Goal: Transaction & Acquisition: Purchase product/service

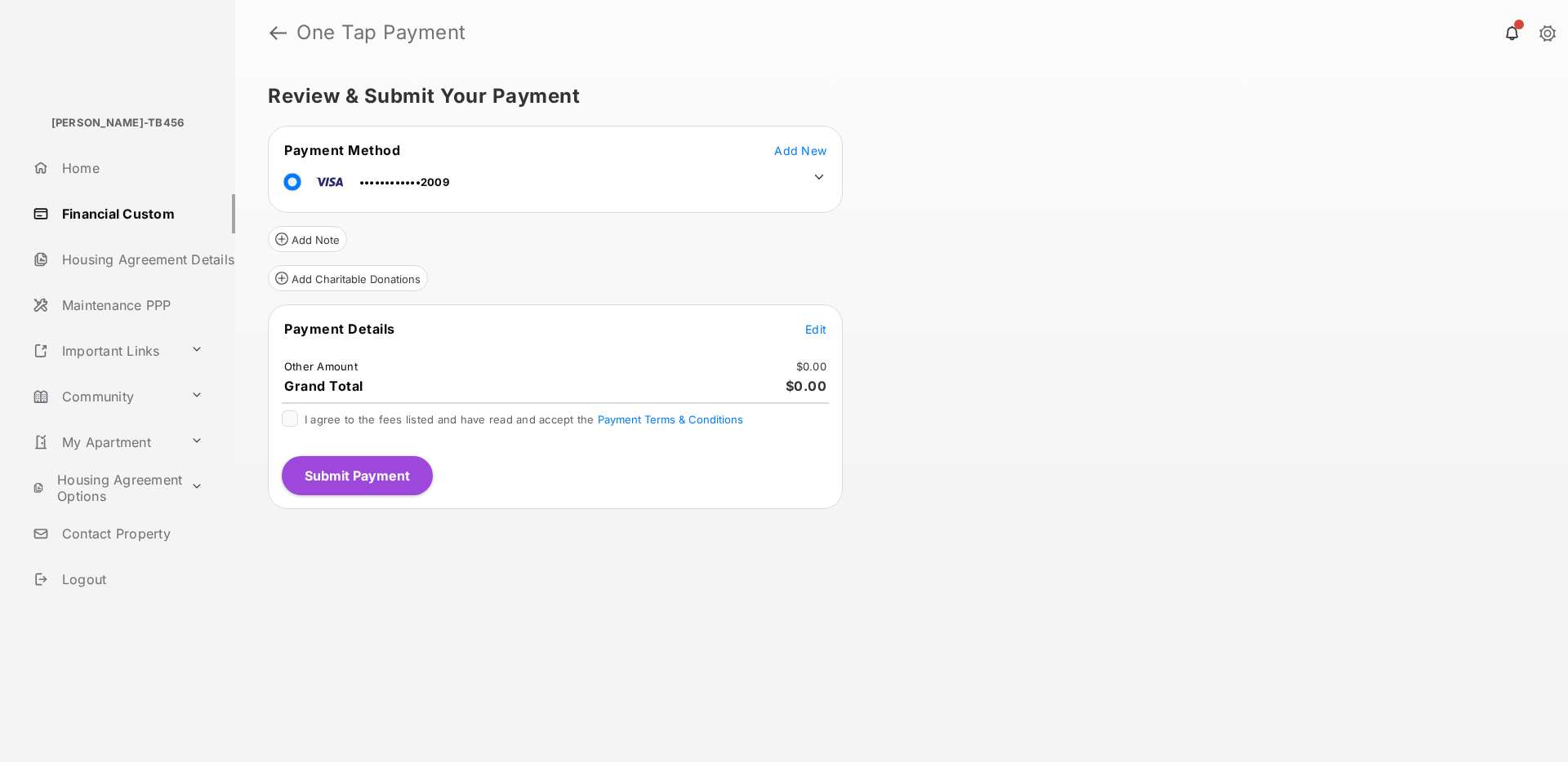
click at [818, 175] on icon at bounding box center [818, 177] width 15 height 15
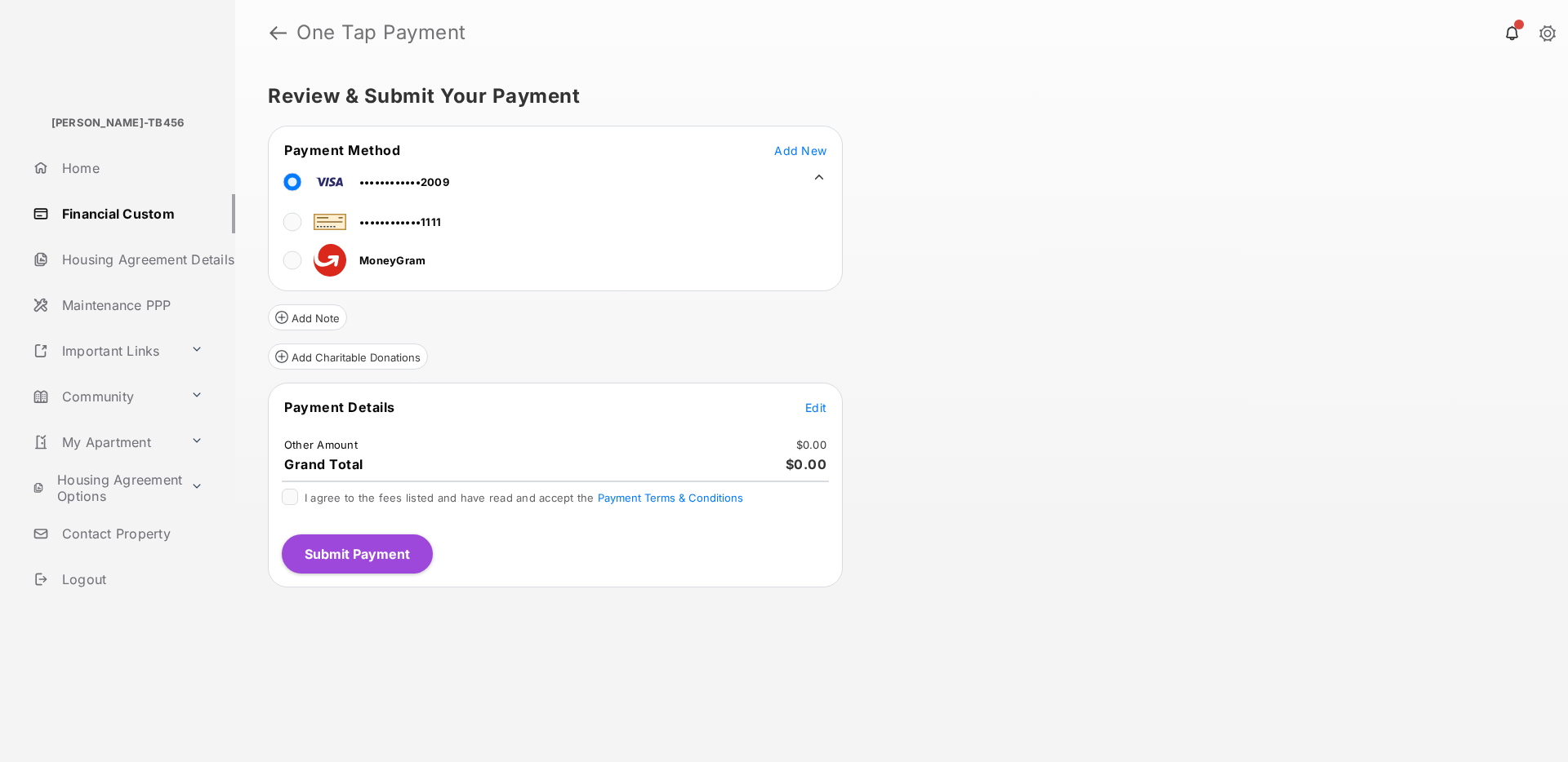
click at [811, 408] on span "Edit" at bounding box center [816, 408] width 22 height 14
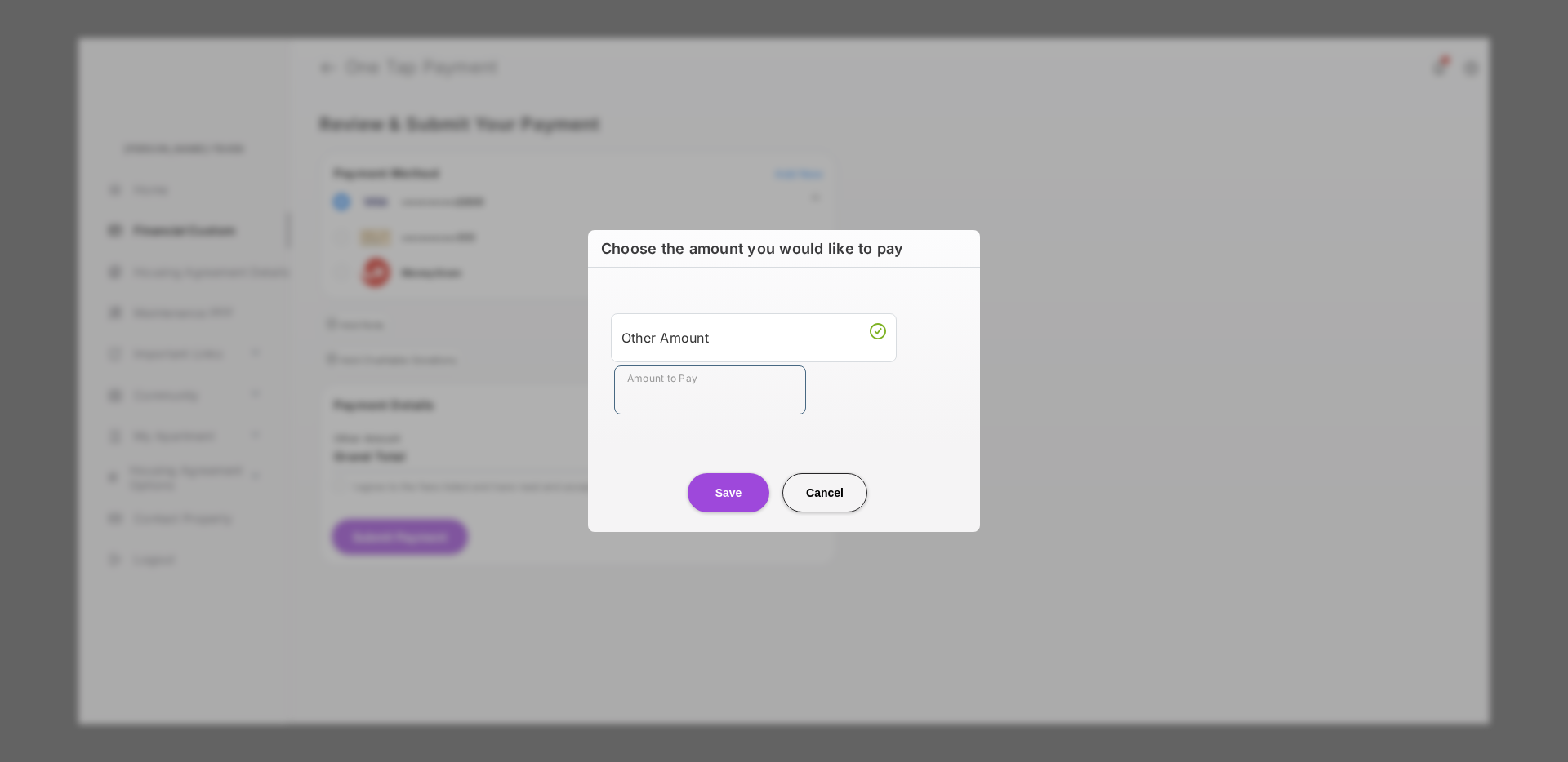
click at [695, 403] on input "Amount to Pay" at bounding box center [709, 390] width 192 height 49
type input "**"
click at [726, 485] on button "Save" at bounding box center [728, 493] width 82 height 39
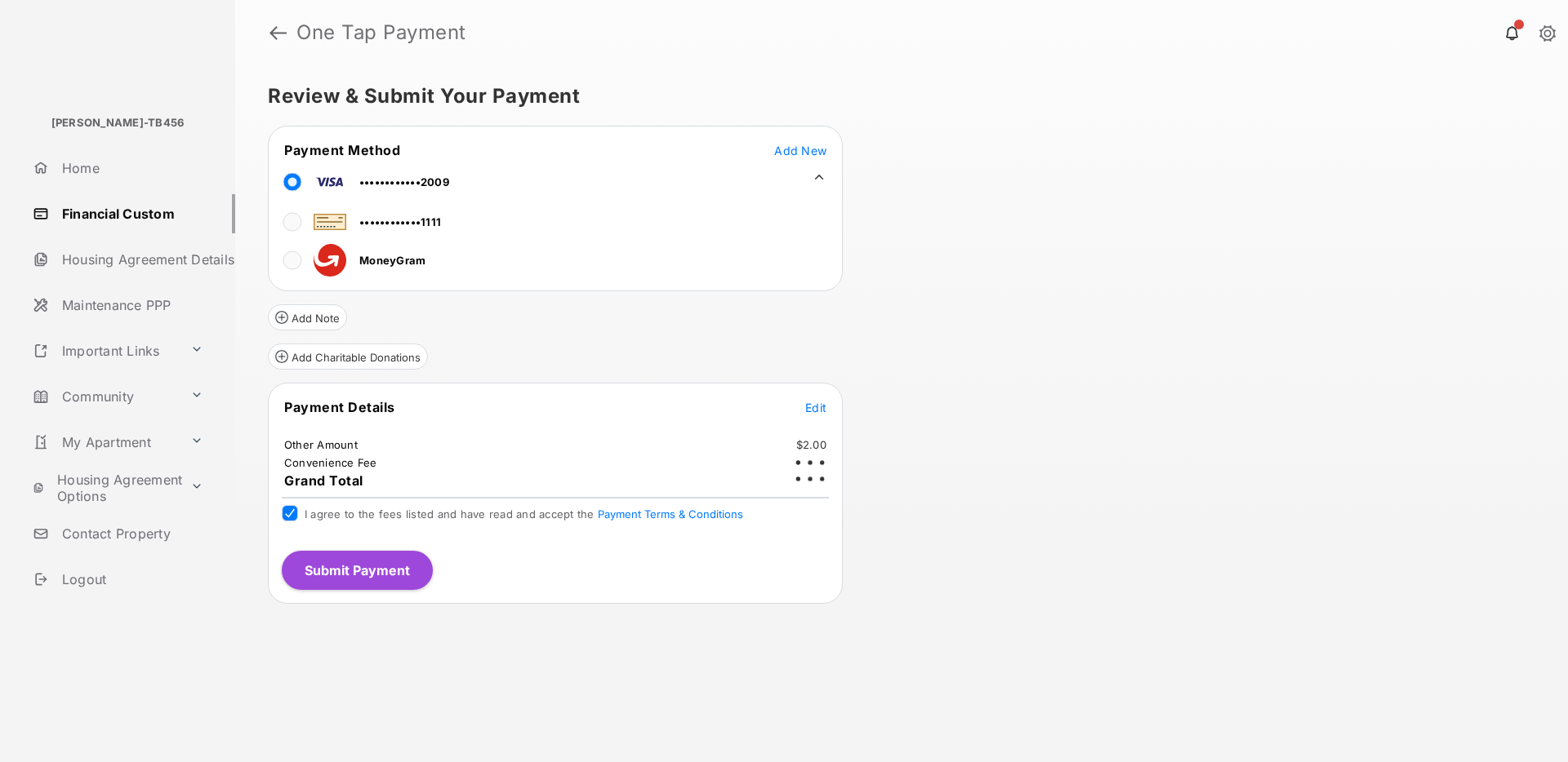
click at [311, 555] on button "Submit Payment" at bounding box center [357, 570] width 151 height 39
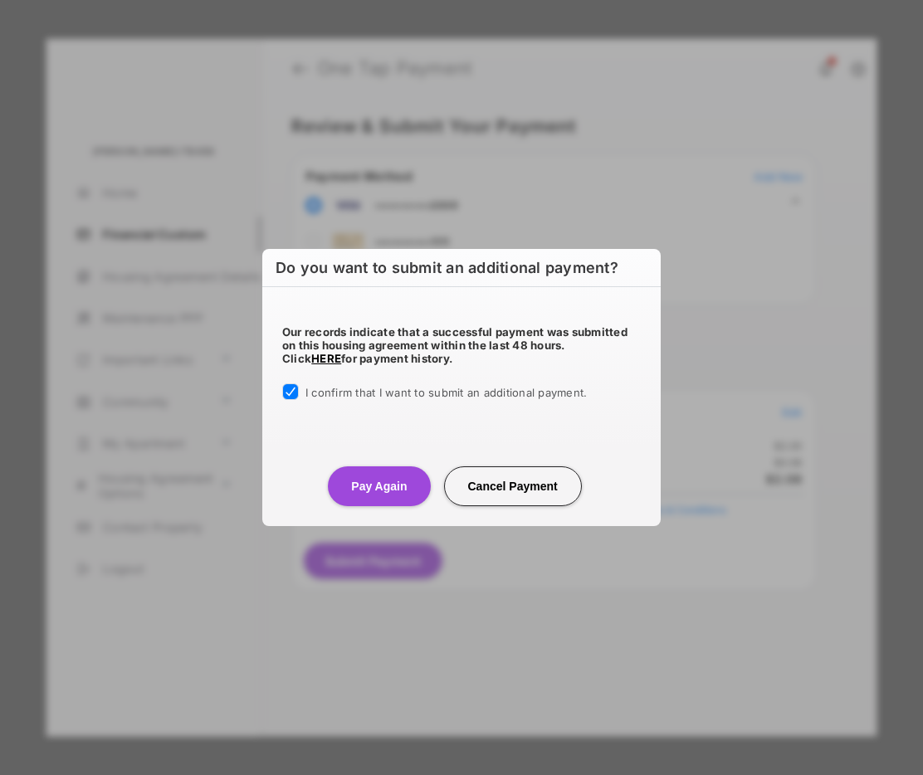
click at [347, 476] on button "Pay Again" at bounding box center [379, 487] width 102 height 40
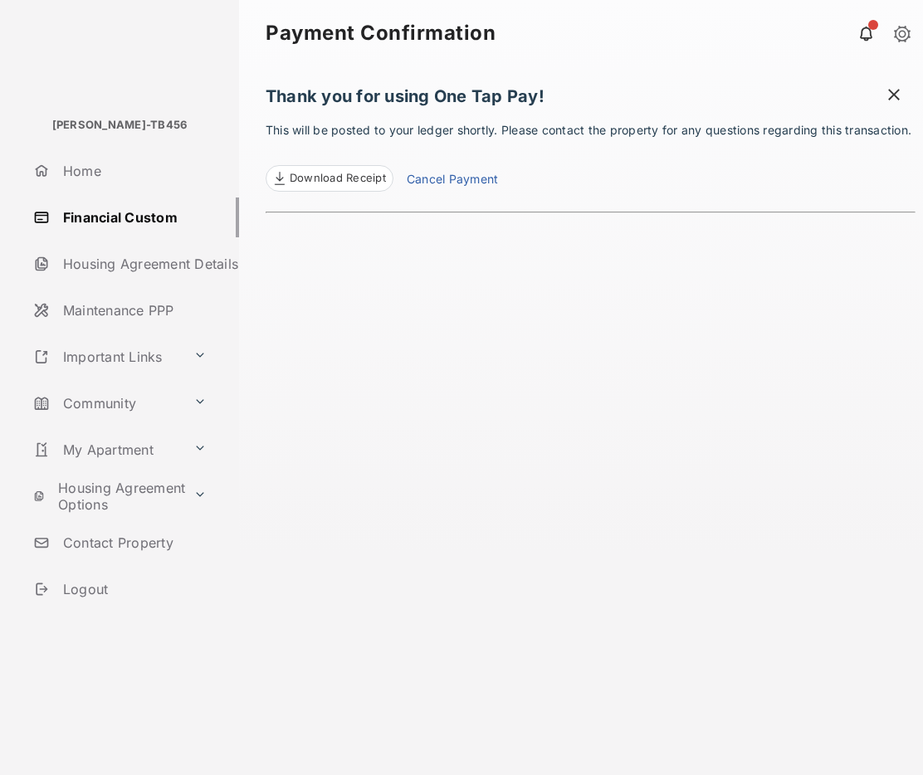
click at [460, 192] on link "Cancel Payment" at bounding box center [452, 181] width 91 height 22
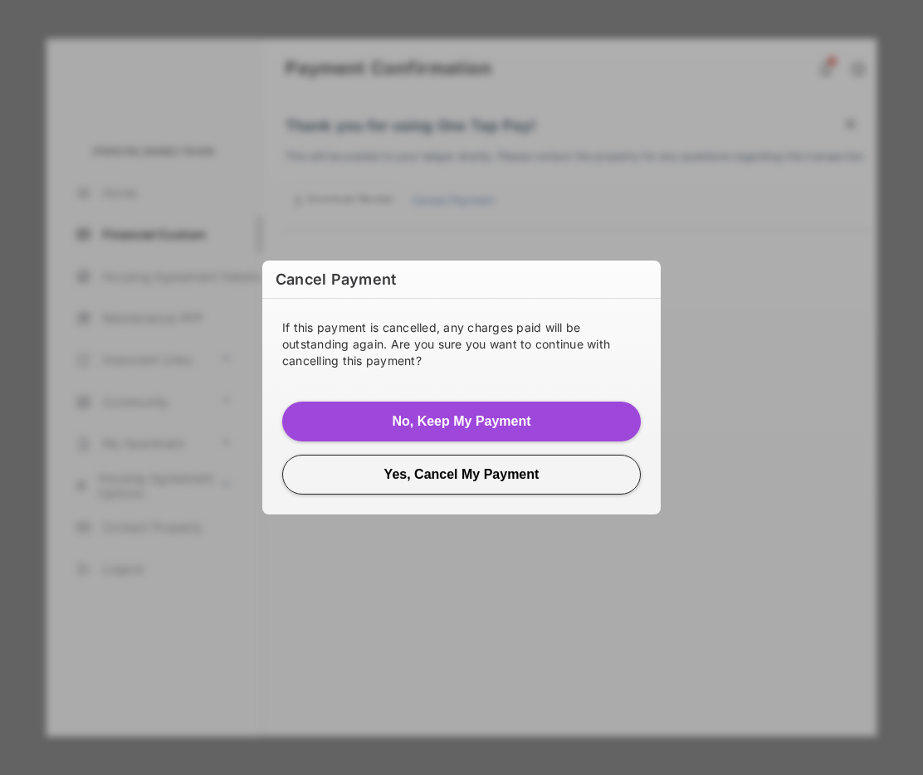
click at [492, 476] on button "Yes, Cancel My Payment" at bounding box center [461, 475] width 359 height 40
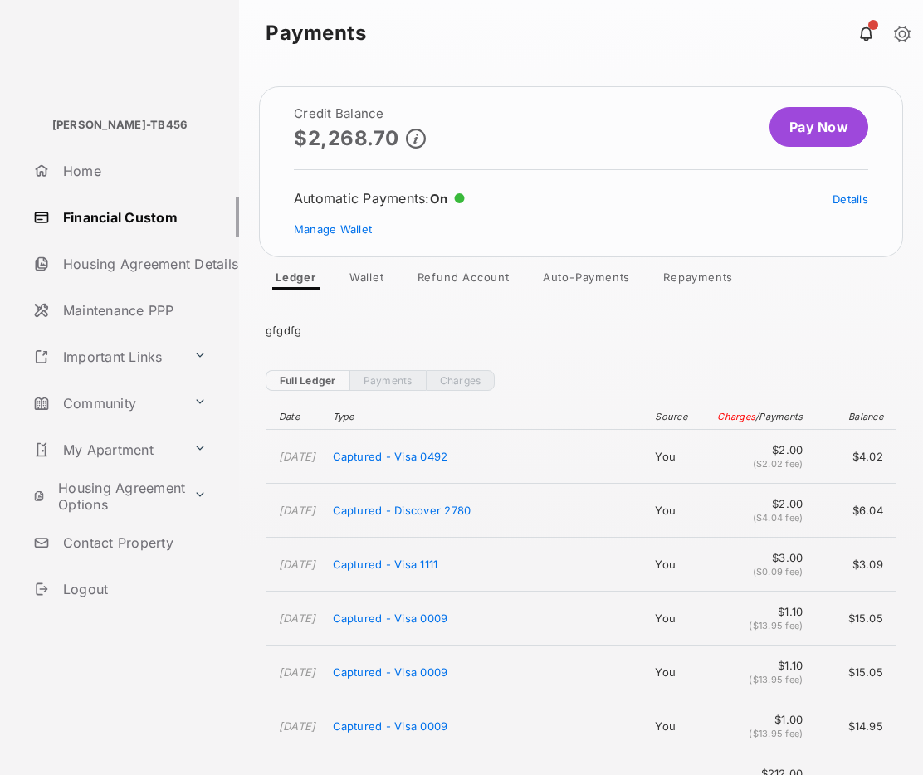
click at [668, 326] on div "gfgdfg" at bounding box center [581, 330] width 631 height 40
click at [374, 279] on link "Wallet" at bounding box center [366, 281] width 61 height 20
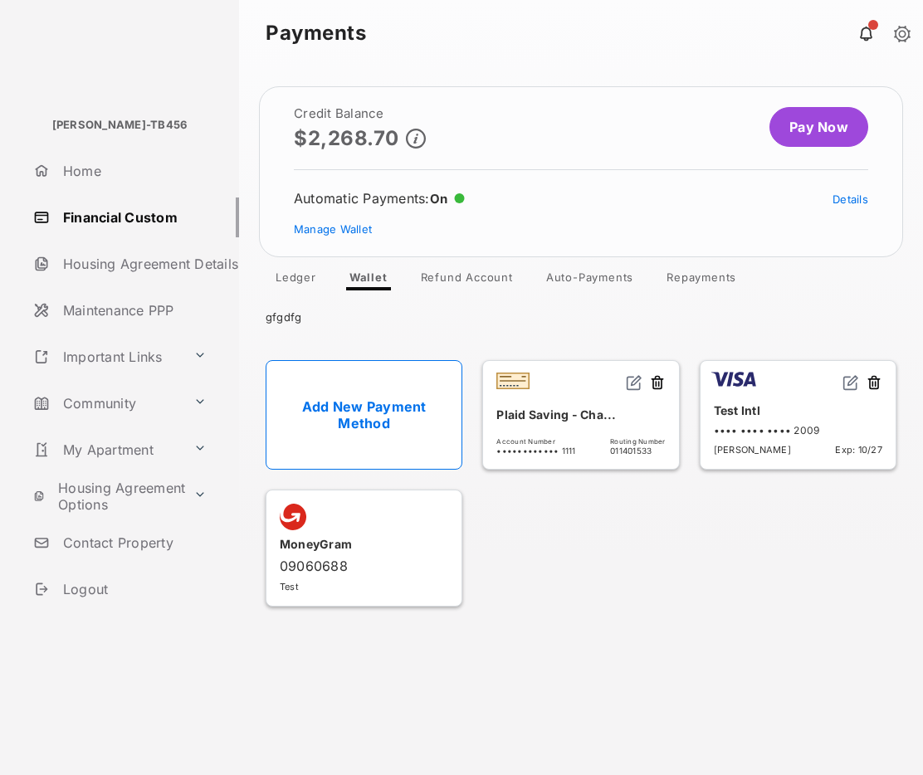
click at [853, 380] on img at bounding box center [851, 382] width 17 height 17
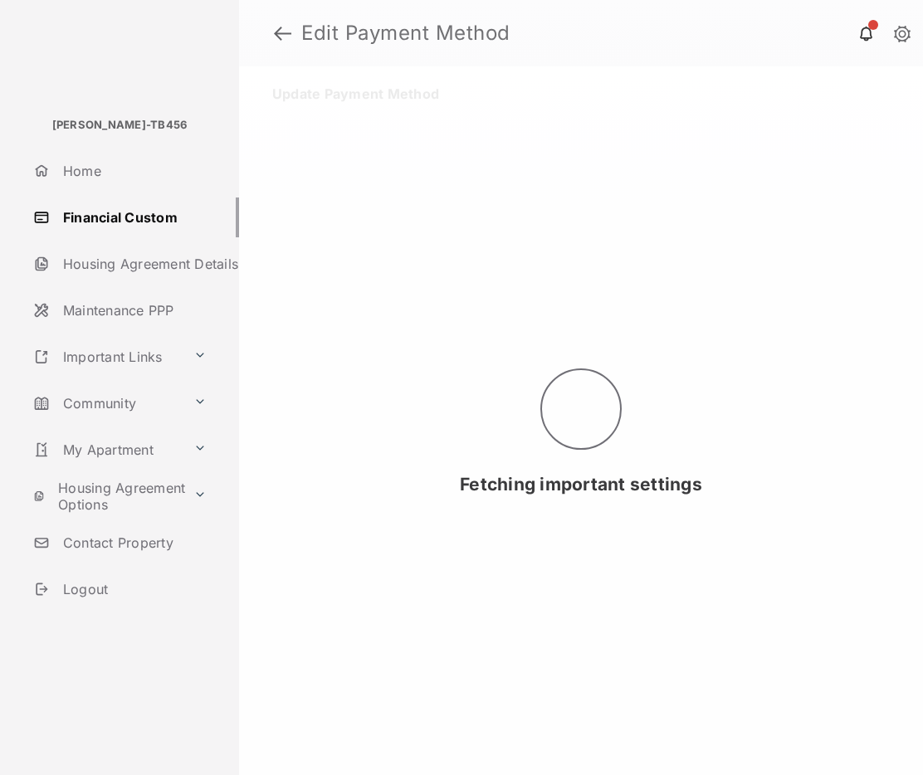
select select "**"
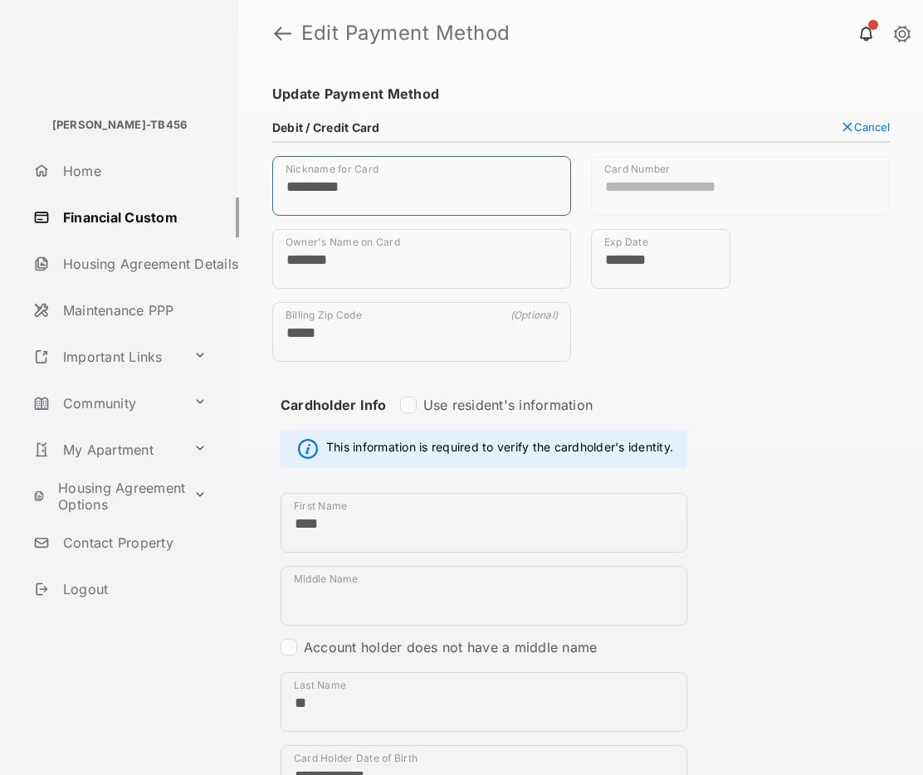
drag, startPoint x: 374, startPoint y: 194, endPoint x: 266, endPoint y: 190, distance: 107.2
click at [266, 190] on div "Nickname for Card *********" at bounding box center [421, 192] width 319 height 73
type input "*****"
click at [854, 121] on span "Cancel" at bounding box center [872, 126] width 36 height 13
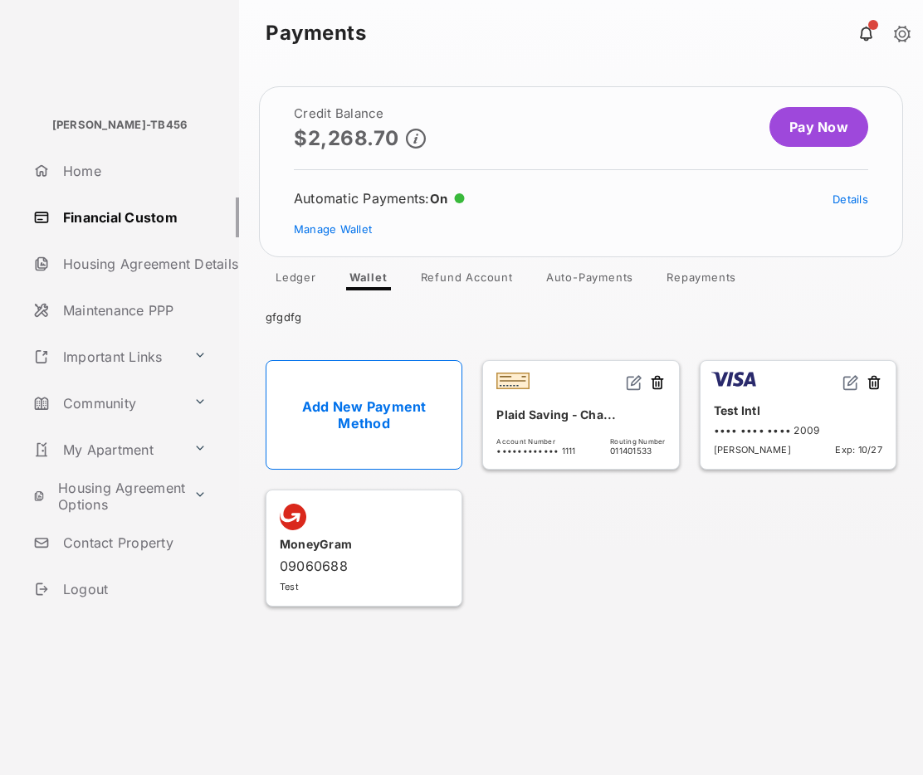
click at [849, 383] on img at bounding box center [851, 382] width 17 height 17
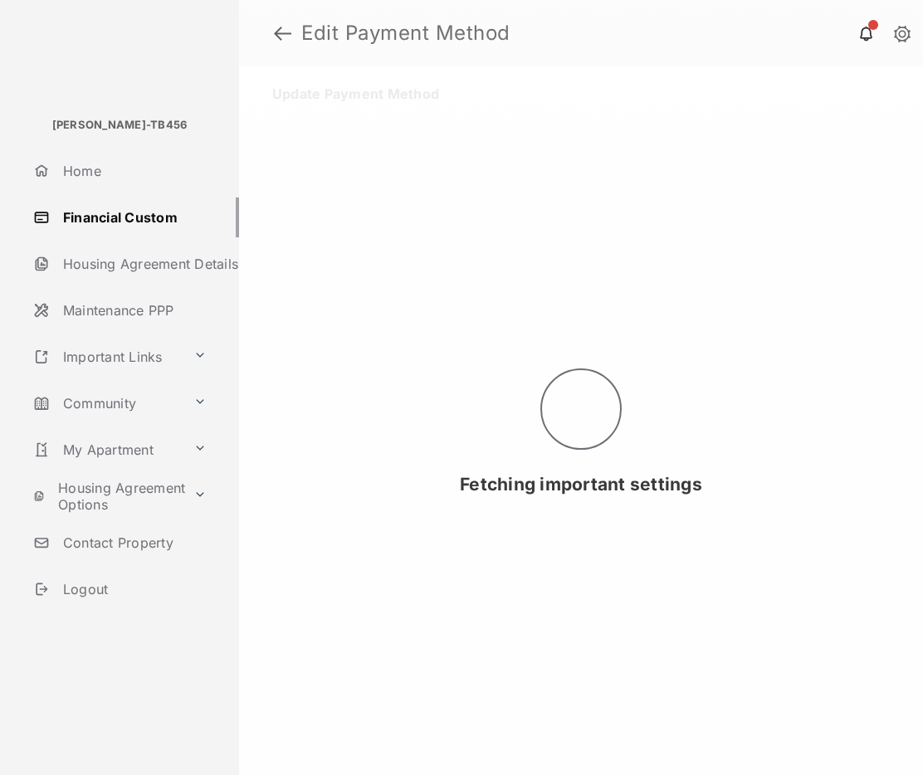
select select "**"
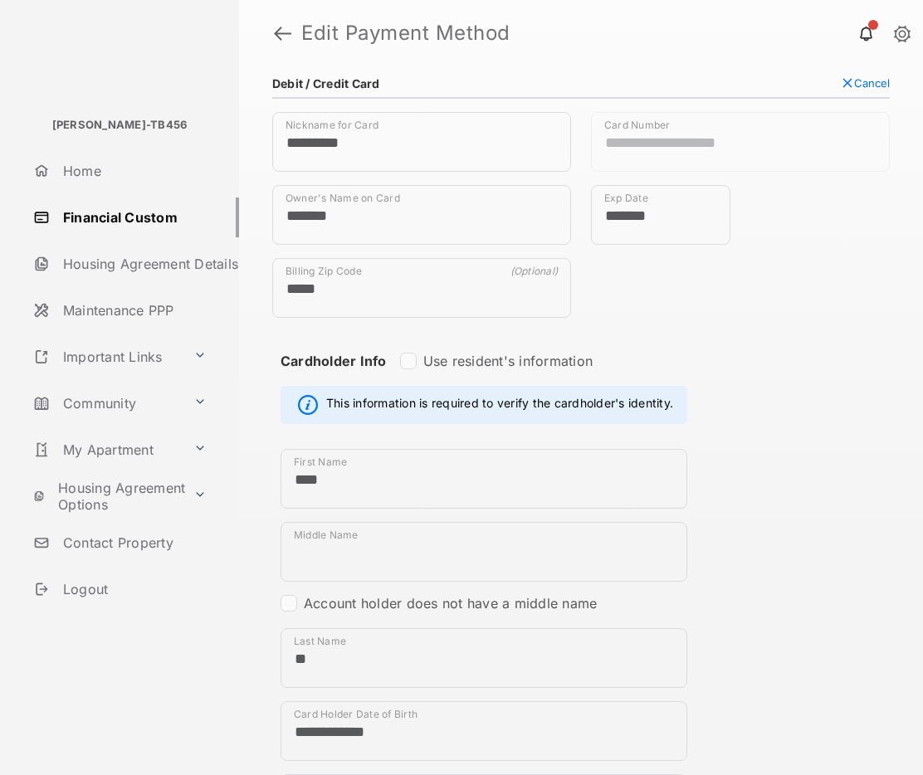
scroll to position [71, 0]
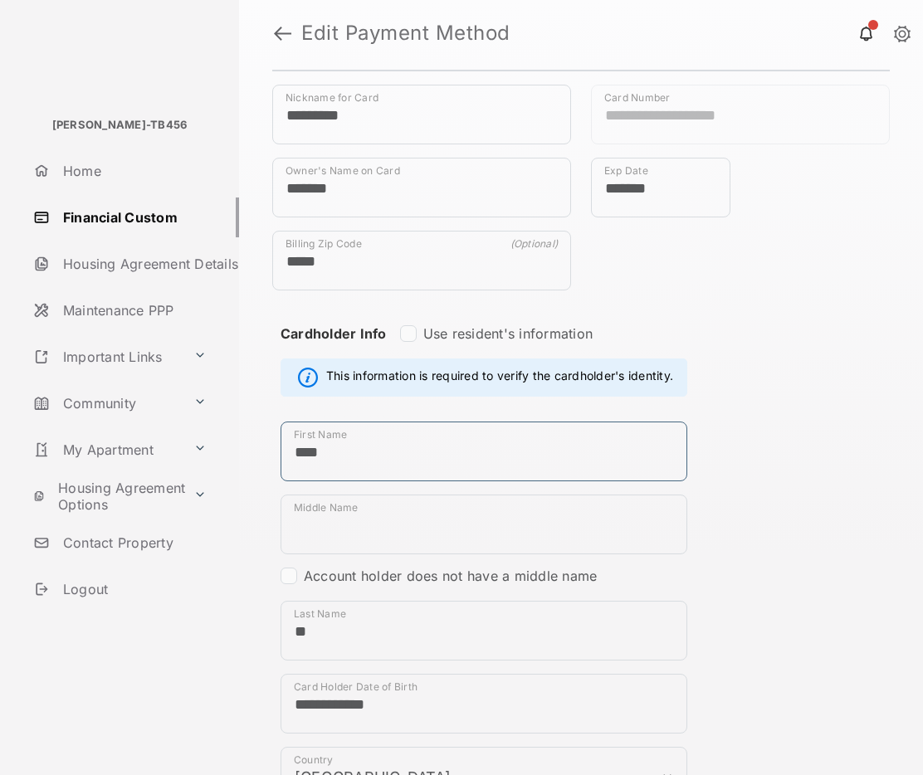
drag, startPoint x: 341, startPoint y: 442, endPoint x: 195, endPoint y: 461, distance: 147.2
click at [195, 461] on div "**********" at bounding box center [461, 387] width 923 height 775
click at [310, 450] on input "****" at bounding box center [484, 452] width 407 height 60
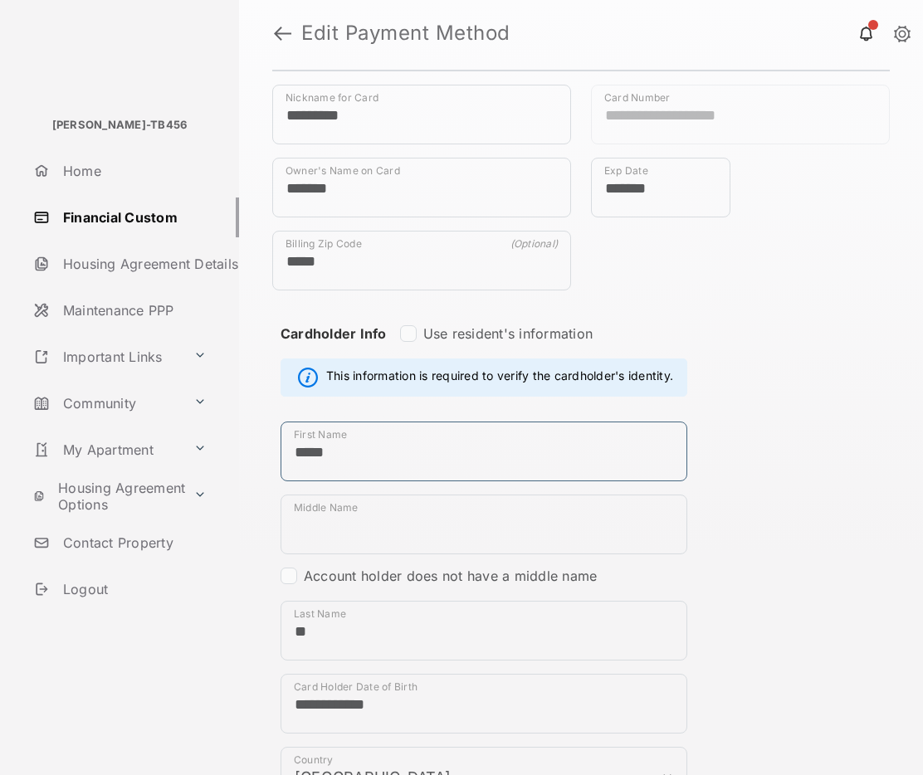
type input "*****"
drag, startPoint x: 331, startPoint y: 637, endPoint x: 248, endPoint y: 636, distance: 83.0
click at [248, 636] on div "**********" at bounding box center [581, 420] width 684 height 709
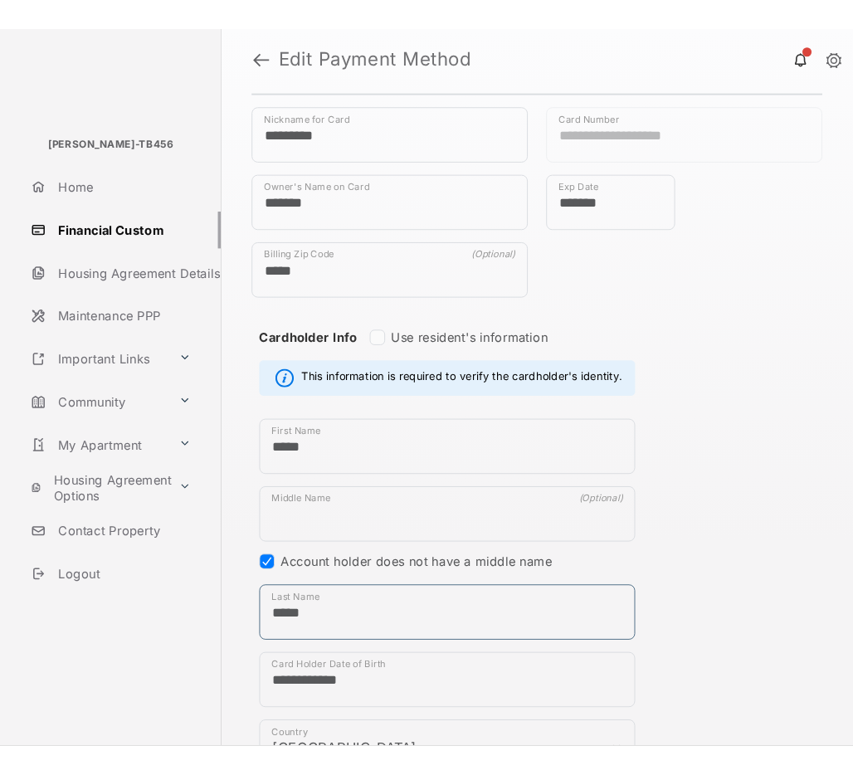
scroll to position [625, 0]
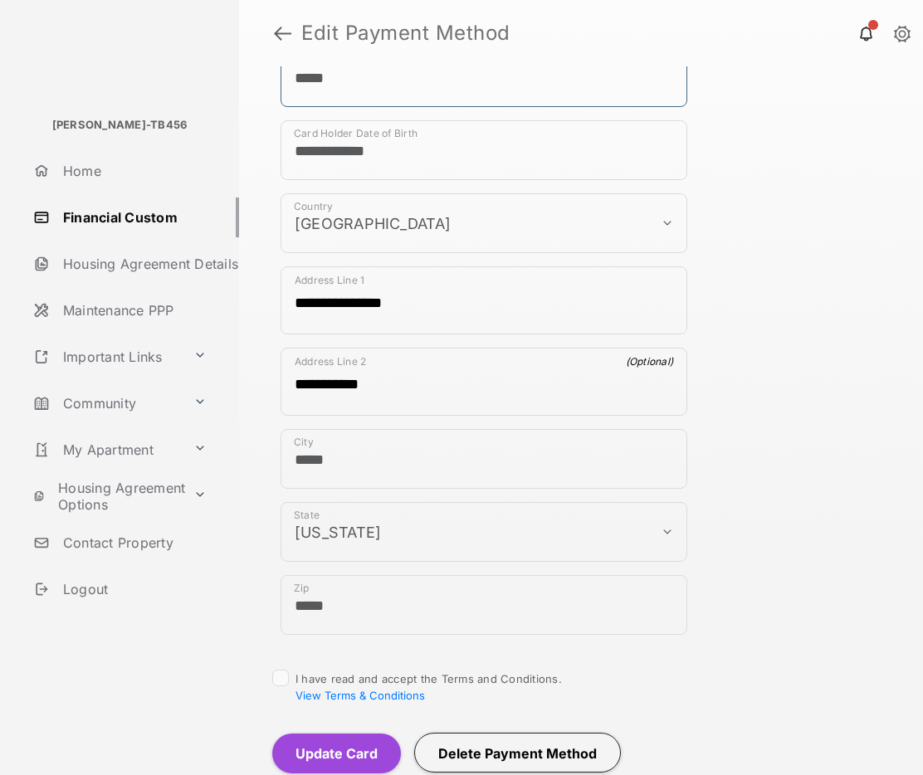
type input "*****"
click at [341, 758] on button "Update Card" at bounding box center [336, 754] width 129 height 40
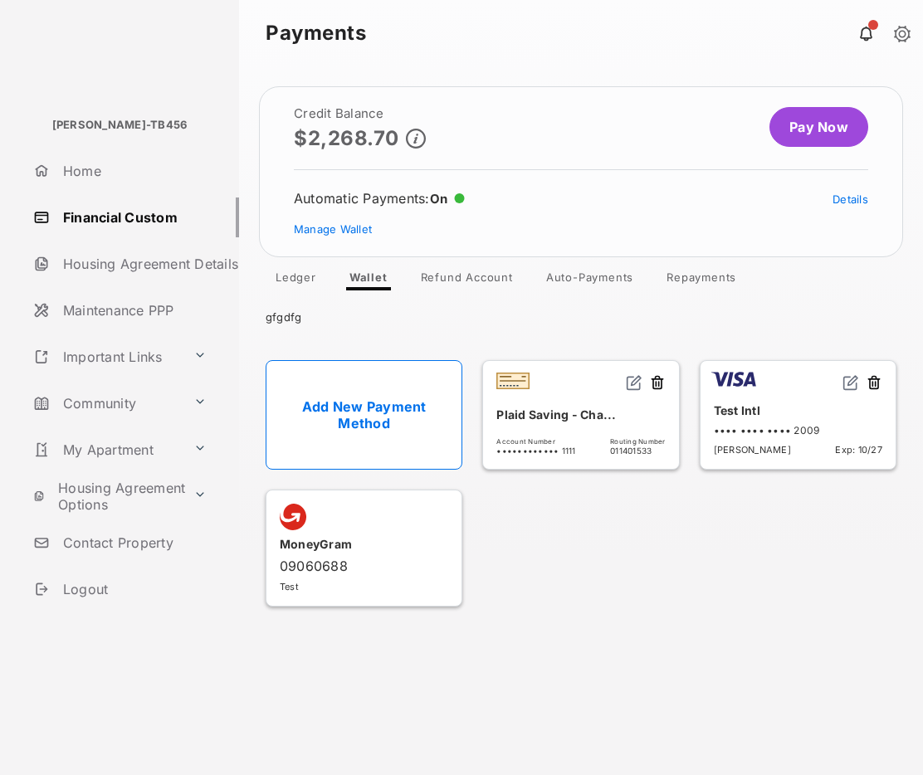
click at [825, 121] on link "Pay Now" at bounding box center [819, 127] width 99 height 40
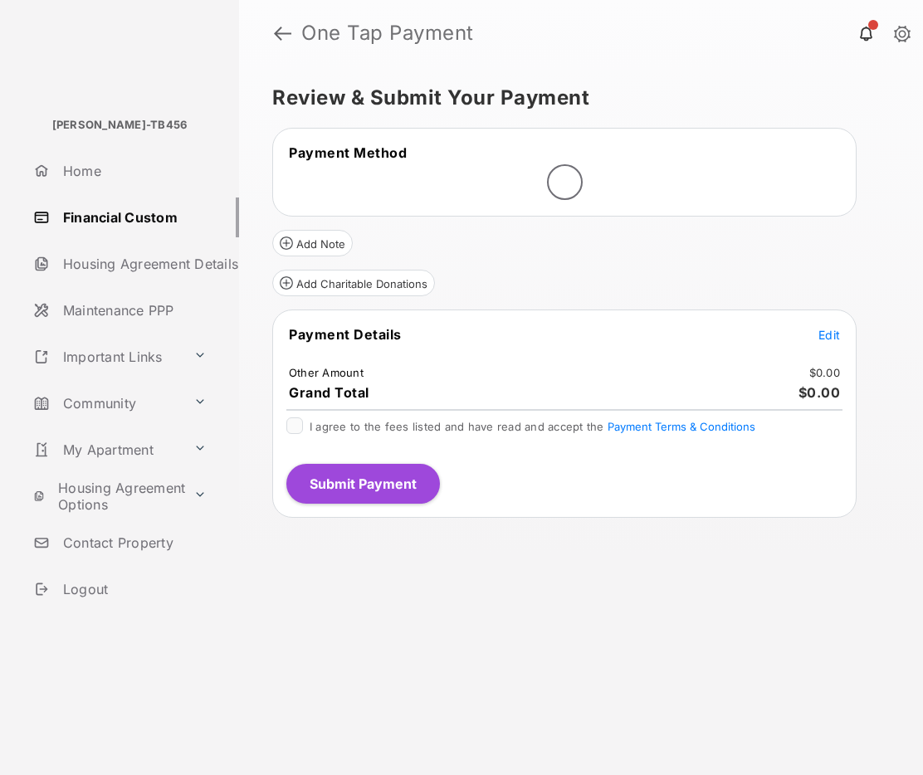
click at [826, 336] on span "Edit" at bounding box center [830, 335] width 22 height 14
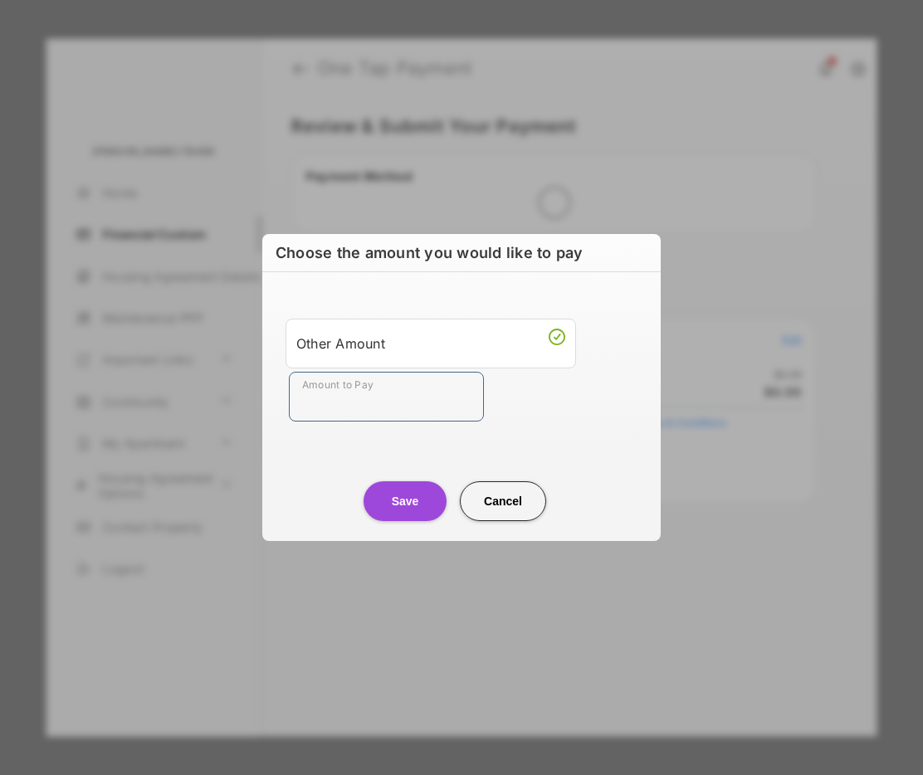
click at [409, 407] on input "Amount to Pay" at bounding box center [386, 397] width 195 height 50
type input "**"
click at [401, 504] on button "Save" at bounding box center [405, 501] width 83 height 40
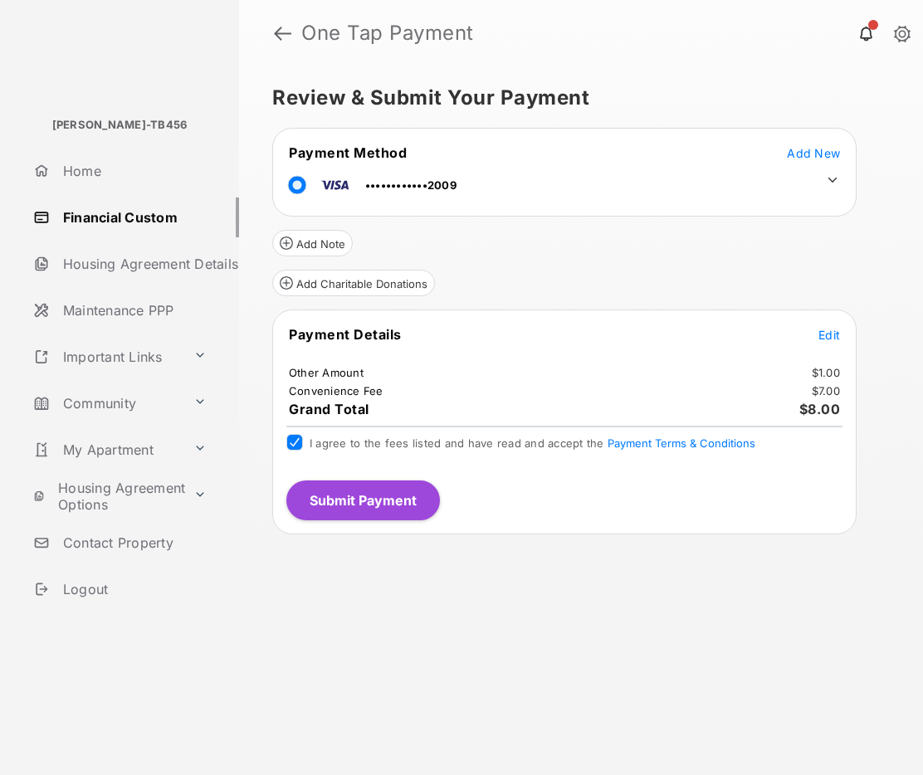
click at [369, 495] on button "Submit Payment" at bounding box center [363, 501] width 154 height 40
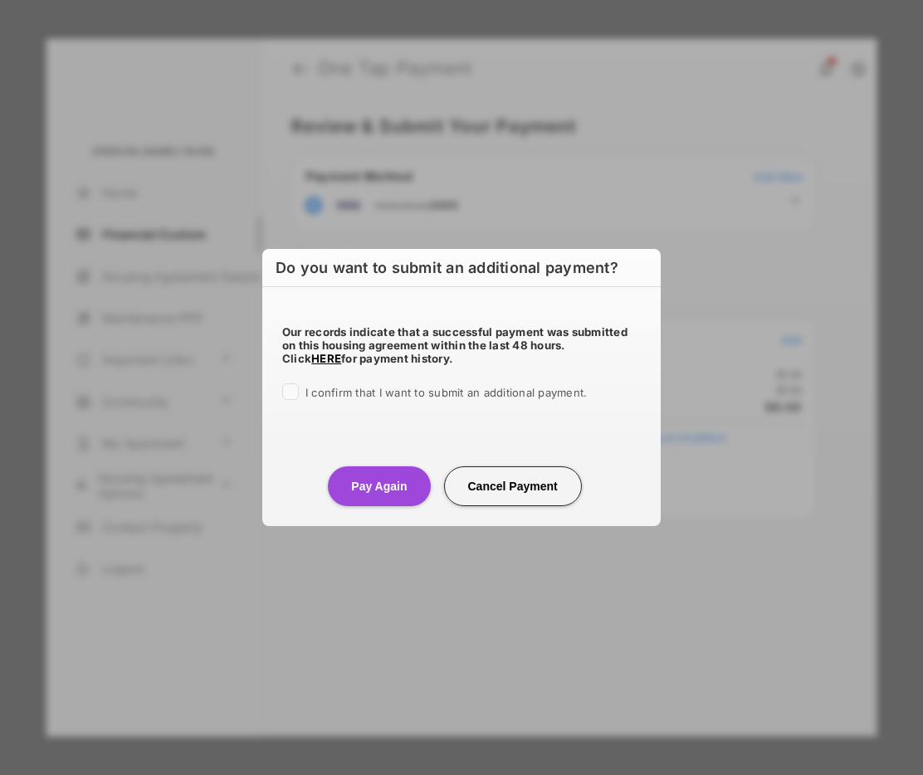
click at [404, 388] on span "I confirm that I want to submit an additional payment." at bounding box center [445, 392] width 281 height 13
click at [403, 481] on button "Pay Again" at bounding box center [379, 487] width 102 height 40
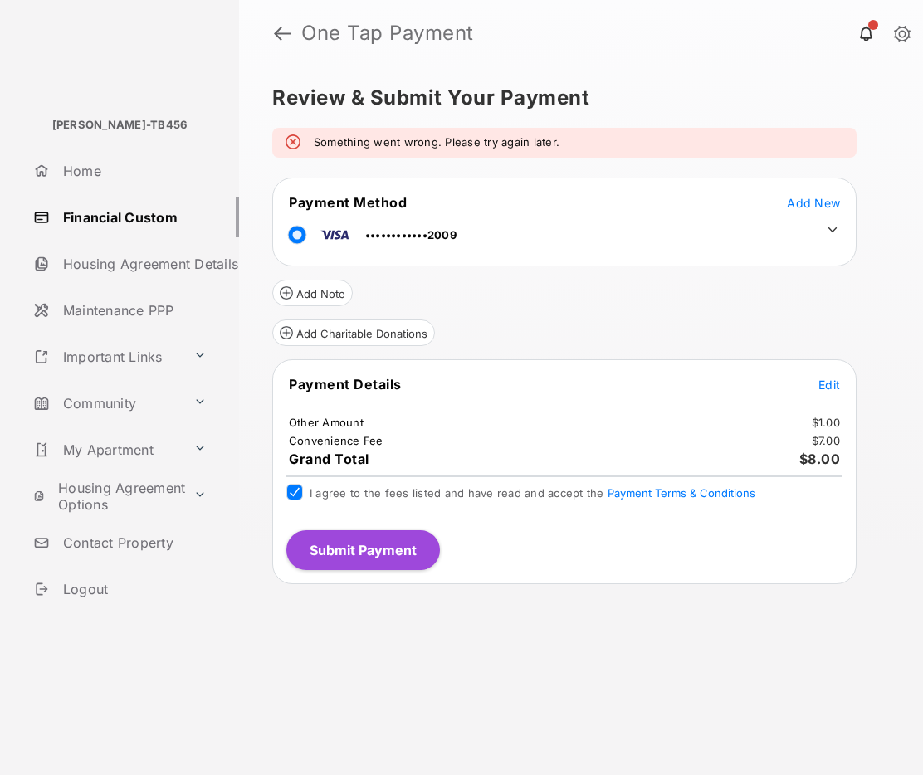
click at [345, 543] on button "Submit Payment" at bounding box center [363, 550] width 154 height 40
click at [390, 552] on button "Submit Payment" at bounding box center [363, 550] width 154 height 40
click at [364, 558] on button "Submit Payment" at bounding box center [363, 550] width 154 height 40
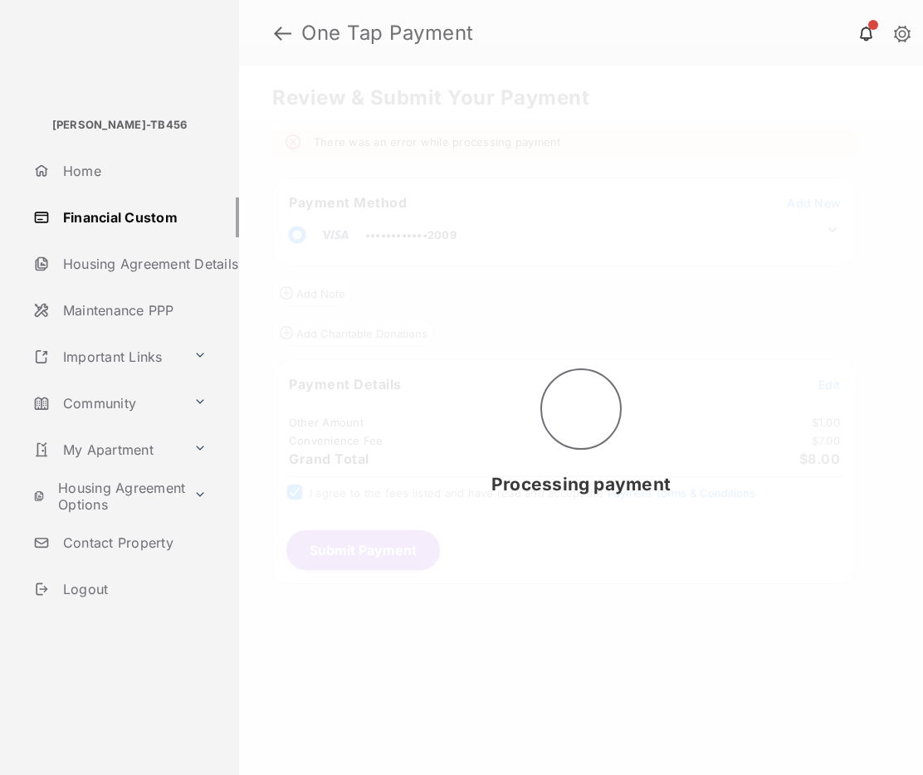
click at [364, 558] on div "Do you want to submit an additional payment? Our records indicate that a succes…" at bounding box center [461, 387] width 923 height 775
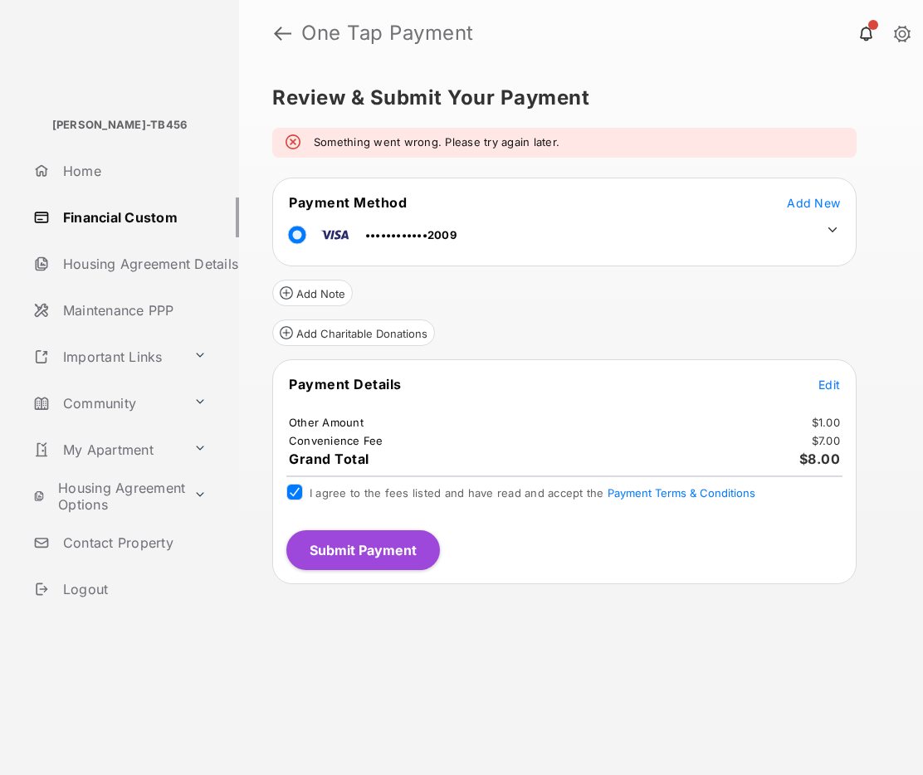
click at [383, 550] on button "Submit Payment" at bounding box center [363, 550] width 154 height 40
click at [350, 554] on button "Submit Payment" at bounding box center [363, 550] width 154 height 40
click at [374, 555] on button "Submit Payment" at bounding box center [363, 550] width 154 height 40
click at [351, 557] on button "Submit Payment" at bounding box center [363, 550] width 154 height 40
click at [382, 565] on button "Submit Payment" at bounding box center [363, 550] width 154 height 40
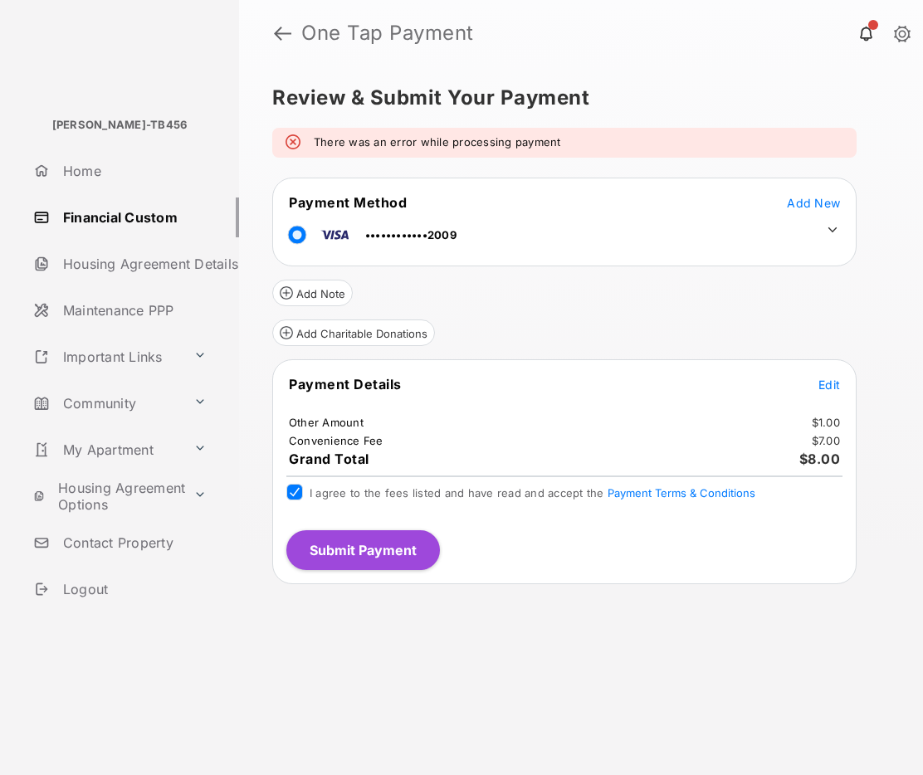
click at [402, 546] on button "Submit Payment" at bounding box center [363, 550] width 154 height 40
click at [358, 546] on button "Submit Payment" at bounding box center [363, 550] width 154 height 40
click at [393, 553] on button "Submit Payment" at bounding box center [363, 550] width 154 height 40
click at [385, 552] on button "Submit Payment" at bounding box center [363, 550] width 154 height 40
click at [352, 552] on button "Submit Payment" at bounding box center [363, 550] width 154 height 40
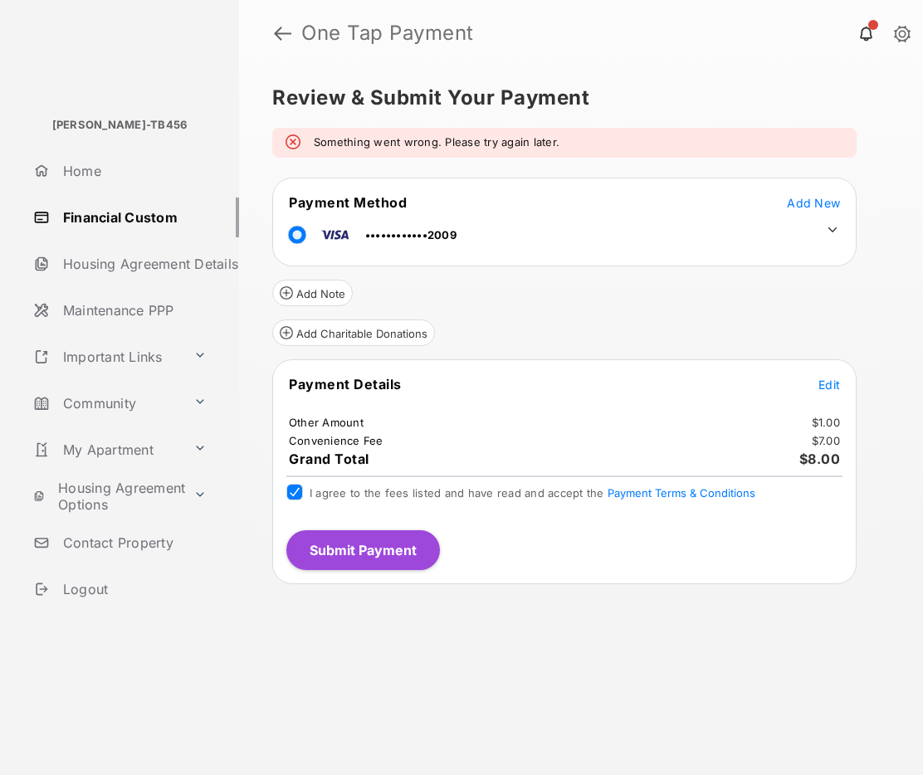
click at [398, 551] on button "Submit Payment" at bounding box center [363, 550] width 154 height 40
click at [411, 557] on button "Submit Payment" at bounding box center [363, 550] width 154 height 40
click at [369, 558] on button "Submit Payment" at bounding box center [363, 550] width 154 height 40
click at [379, 559] on button "Submit Payment" at bounding box center [363, 550] width 154 height 40
click at [392, 555] on button "Submit Payment" at bounding box center [363, 550] width 154 height 40
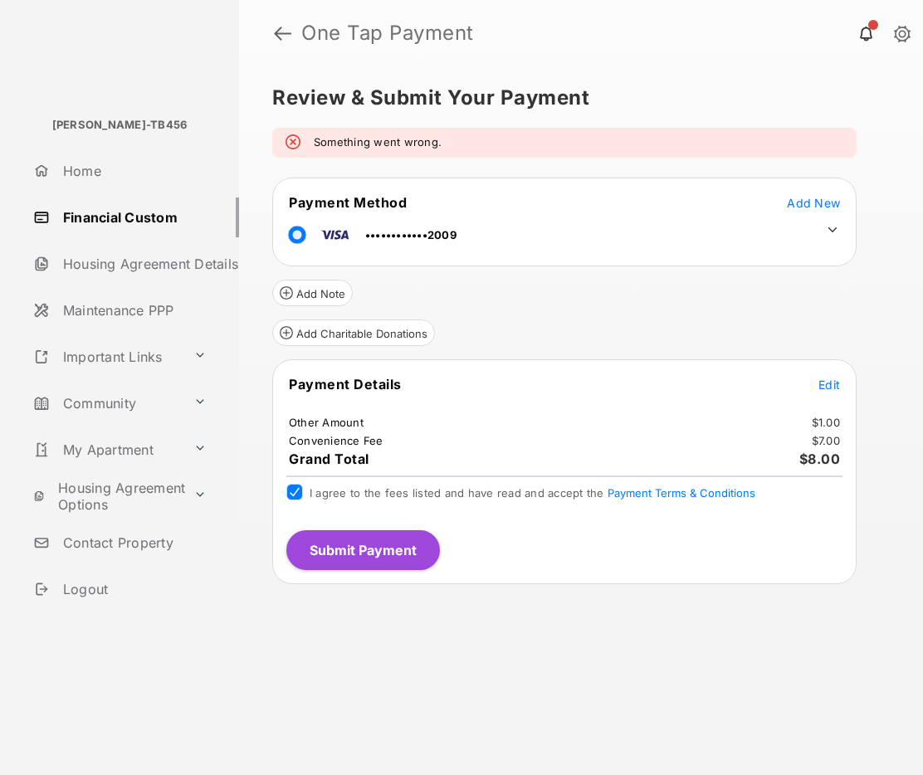
click at [398, 551] on button "Submit Payment" at bounding box center [363, 550] width 154 height 40
click at [343, 543] on button "Submit Payment" at bounding box center [363, 550] width 154 height 40
click at [367, 560] on button "Submit Payment" at bounding box center [363, 550] width 154 height 40
click at [370, 553] on button "Submit Payment" at bounding box center [363, 550] width 154 height 40
click at [394, 546] on button "Submit Payment" at bounding box center [363, 550] width 154 height 40
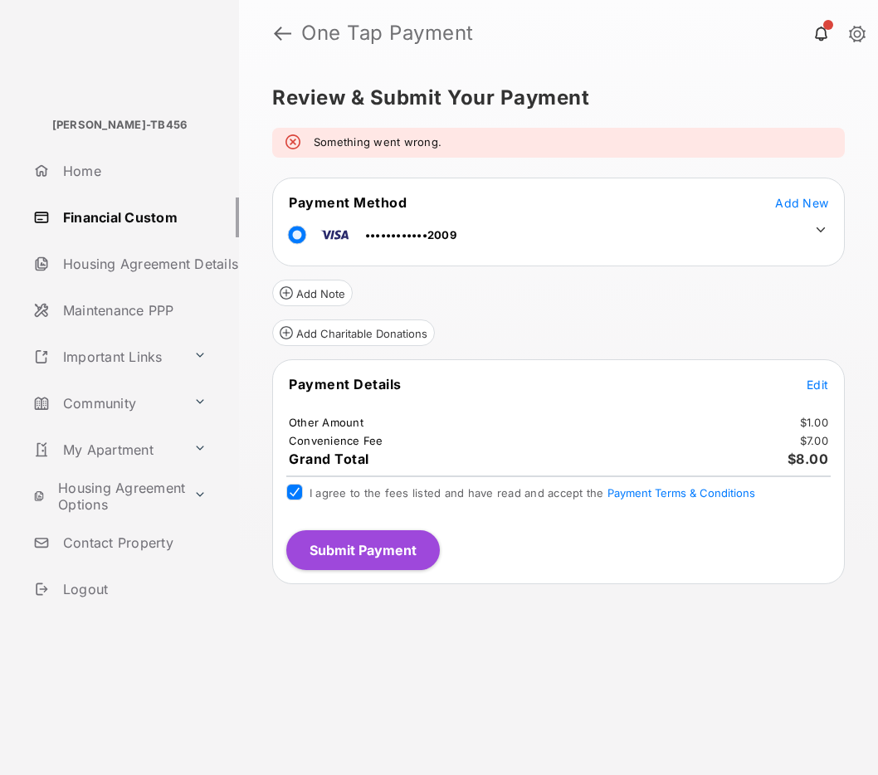
click at [364, 551] on button "Submit Payment" at bounding box center [363, 550] width 154 height 40
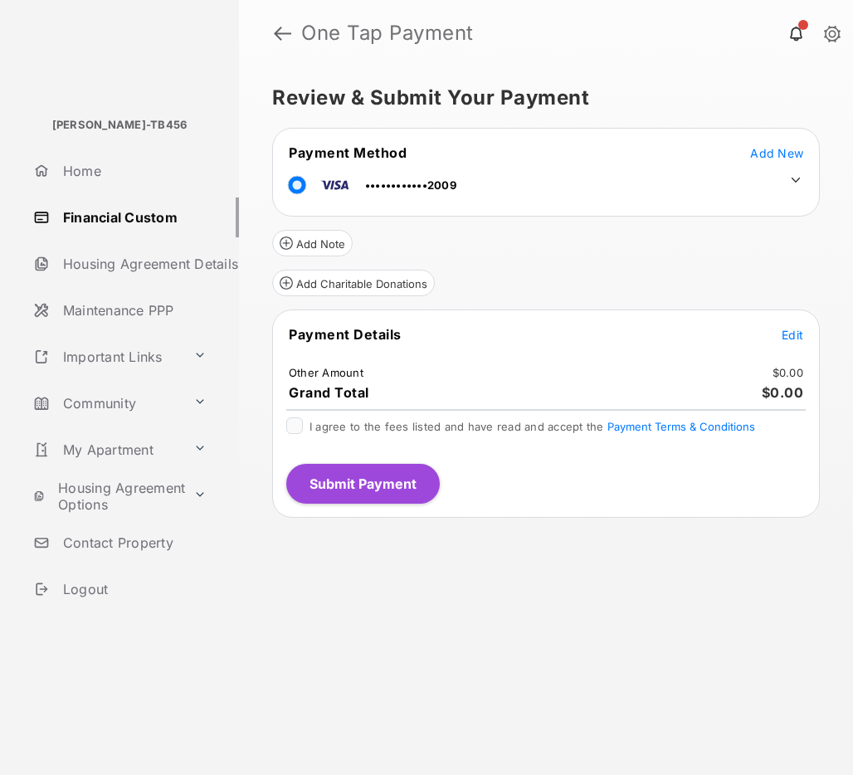
click at [785, 339] on span "Edit" at bounding box center [793, 335] width 22 height 14
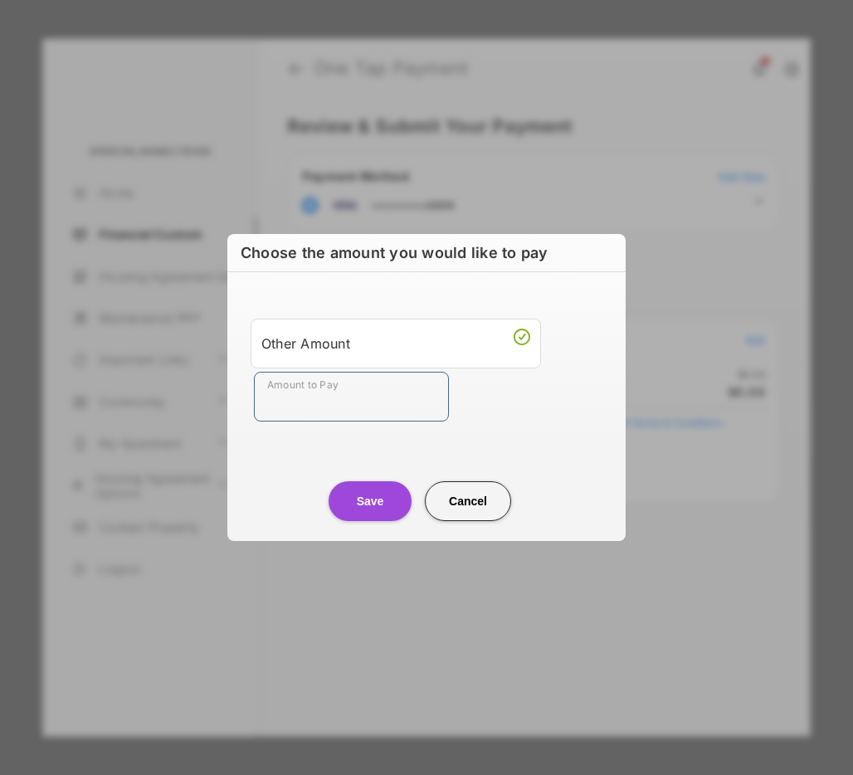
click at [386, 406] on input "Amount to Pay" at bounding box center [351, 397] width 195 height 50
type input "**"
click at [380, 502] on button "Save" at bounding box center [370, 501] width 83 height 40
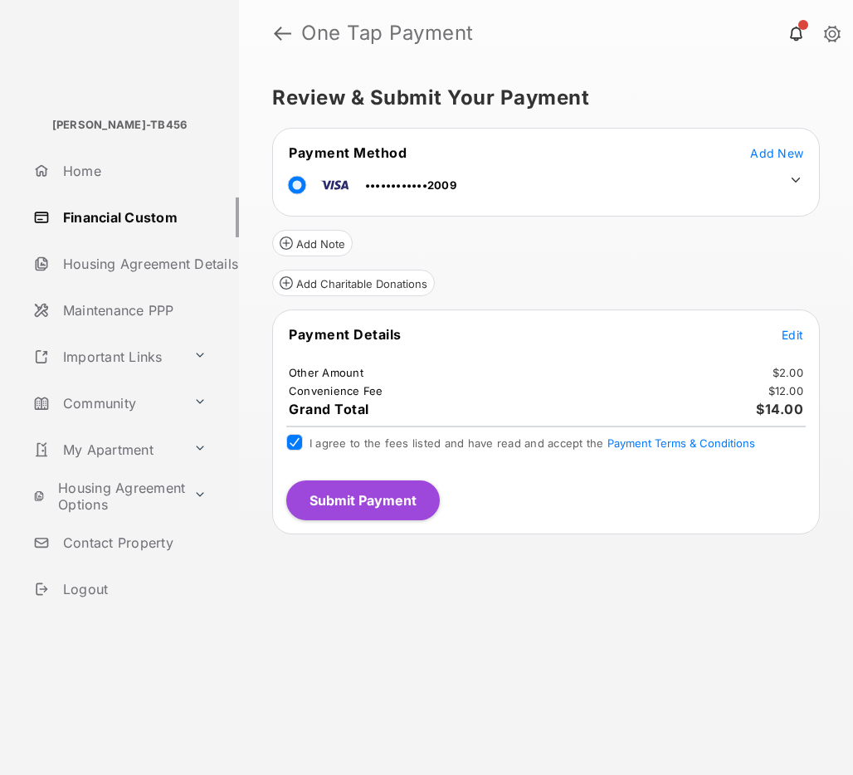
click at [380, 506] on button "Submit Payment" at bounding box center [363, 501] width 154 height 40
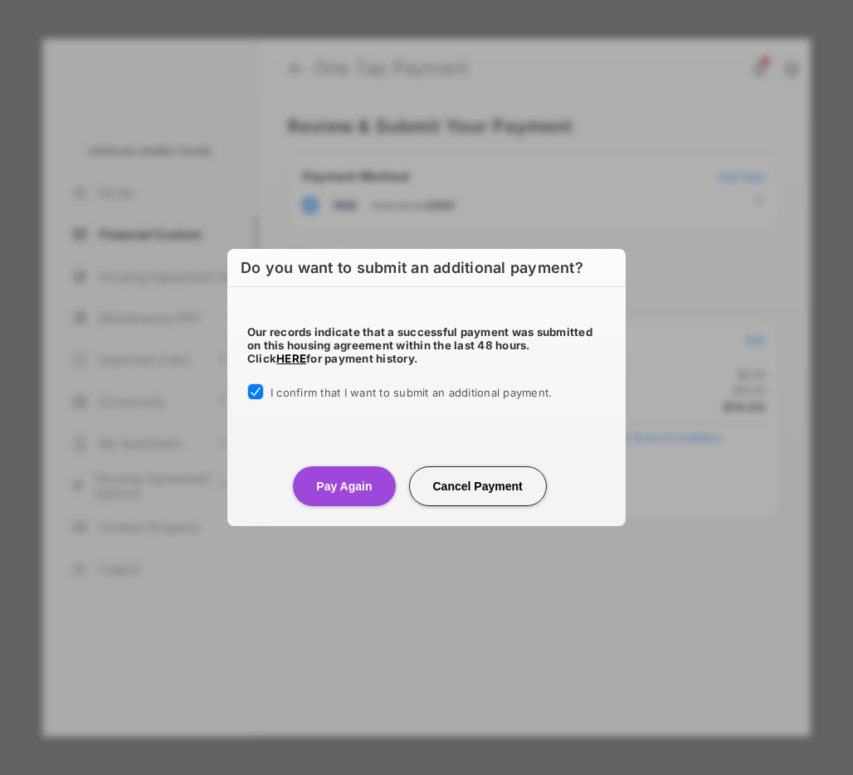
click at [332, 498] on button "Pay Again" at bounding box center [344, 487] width 102 height 40
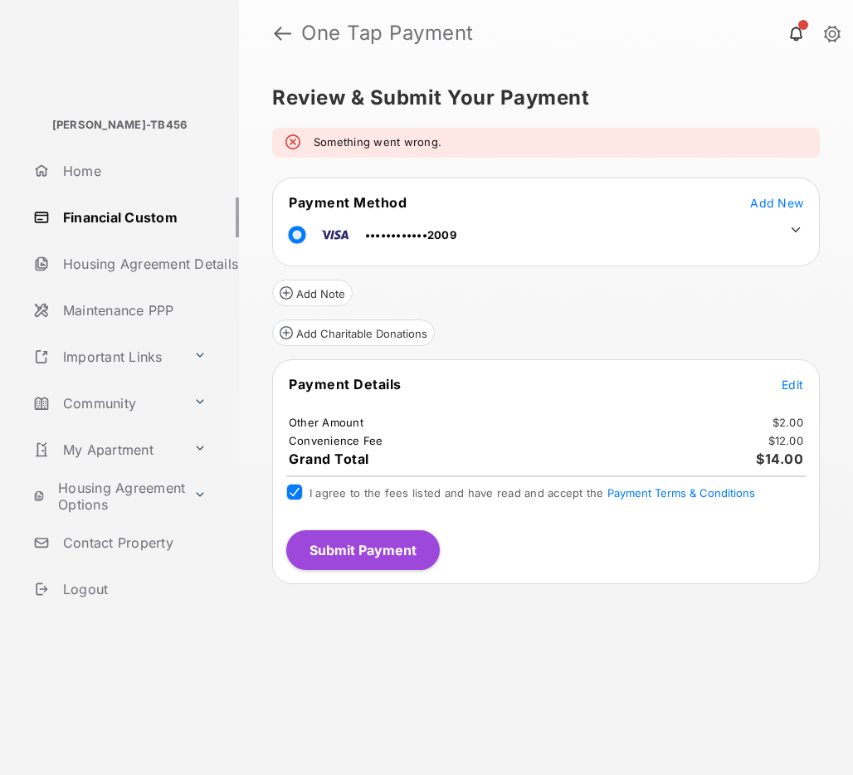
click at [389, 550] on button "Submit Payment" at bounding box center [363, 550] width 154 height 40
click at [384, 555] on button "Submit Payment" at bounding box center [363, 550] width 154 height 40
